Goal: Transaction & Acquisition: Subscribe to service/newsletter

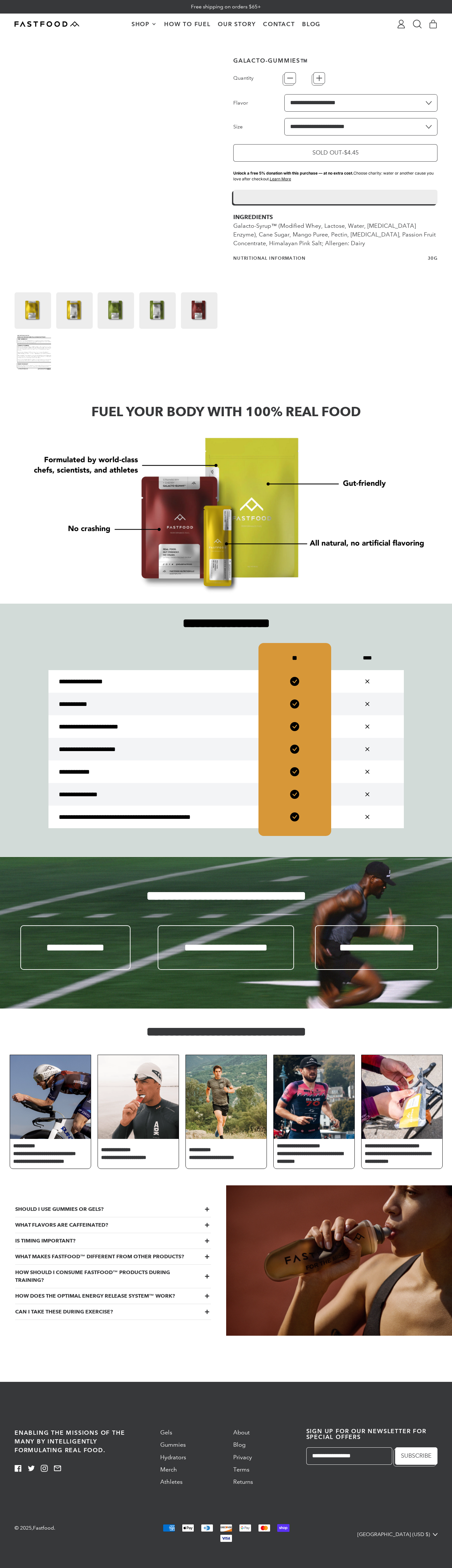
type input "*"
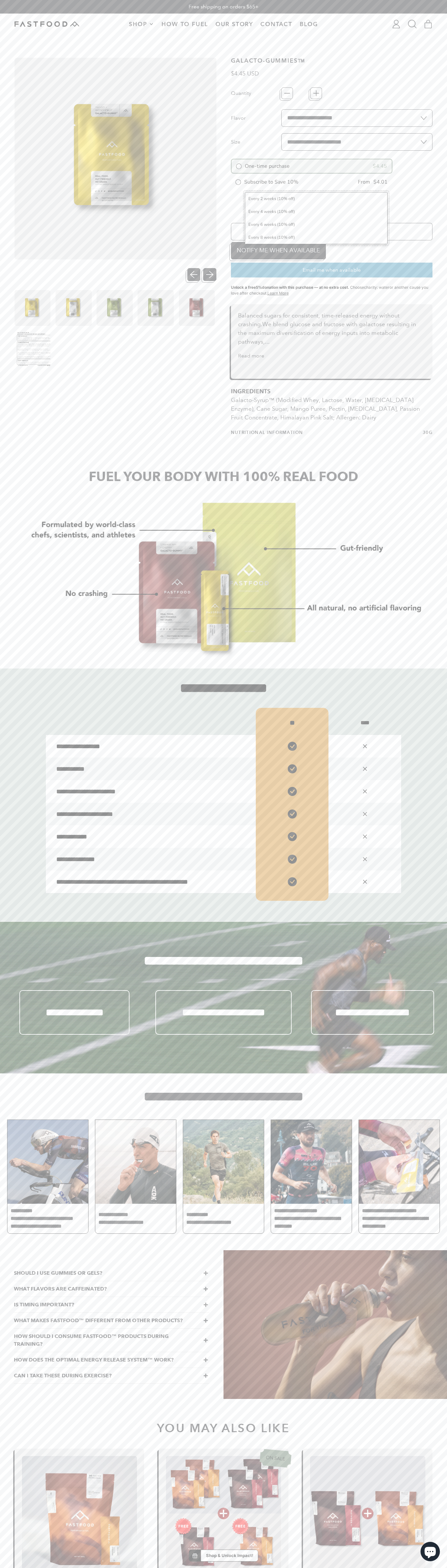
click at [311, 195] on div "Every 2 weeks (10% off) Every 4 weeks (10% off) Every 6 weeks (10% off) Every 8…" at bounding box center [316, 218] width 143 height 52
